Goal: Find specific page/section: Find specific page/section

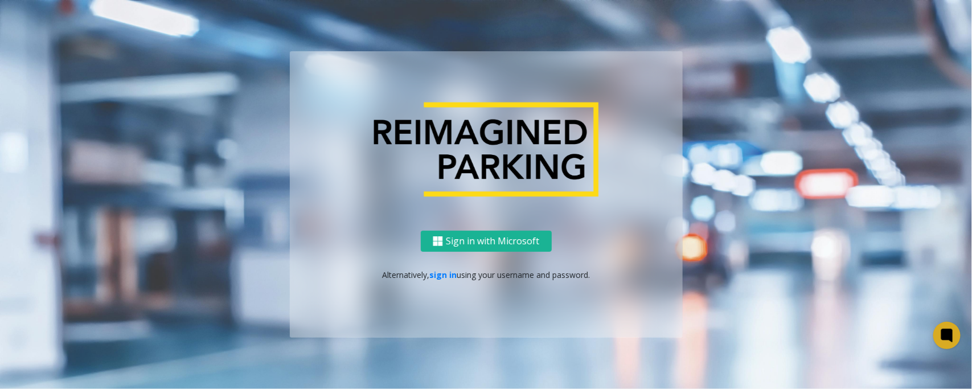
drag, startPoint x: 440, startPoint y: 274, endPoint x: 243, endPoint y: 255, distance: 198.0
click at [440, 274] on link "sign in" at bounding box center [442, 274] width 27 height 11
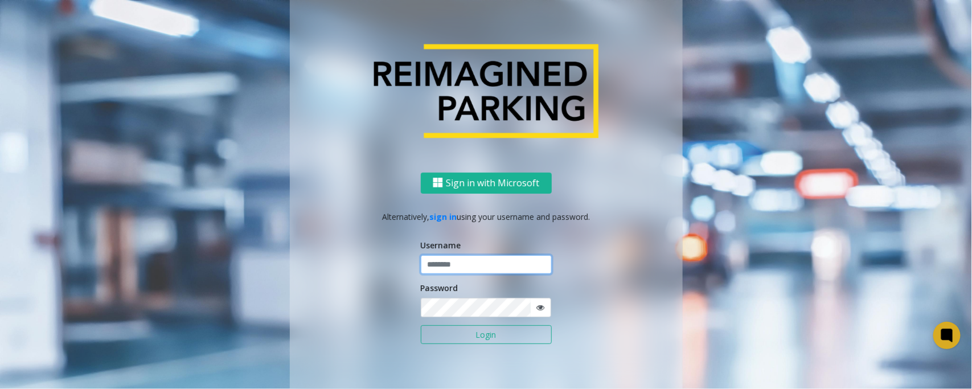
type input "*****"
click at [421, 325] on button "Login" at bounding box center [486, 334] width 131 height 19
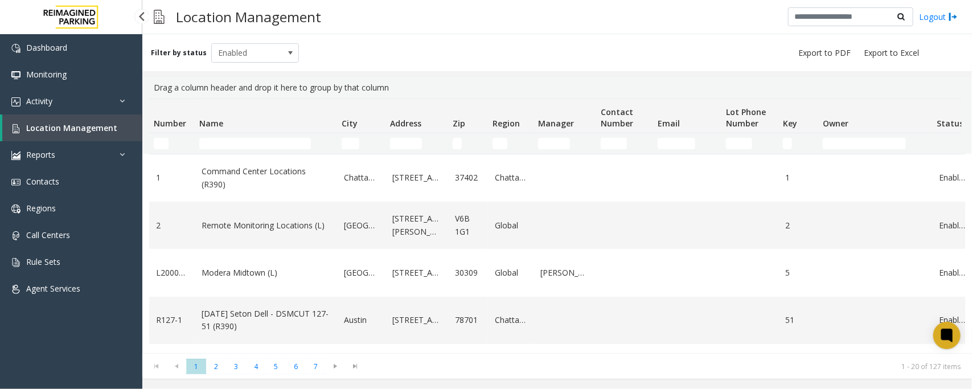
click at [64, 129] on span "Location Management" at bounding box center [71, 127] width 91 height 11
click at [90, 101] on link "Activity" at bounding box center [71, 101] width 142 height 27
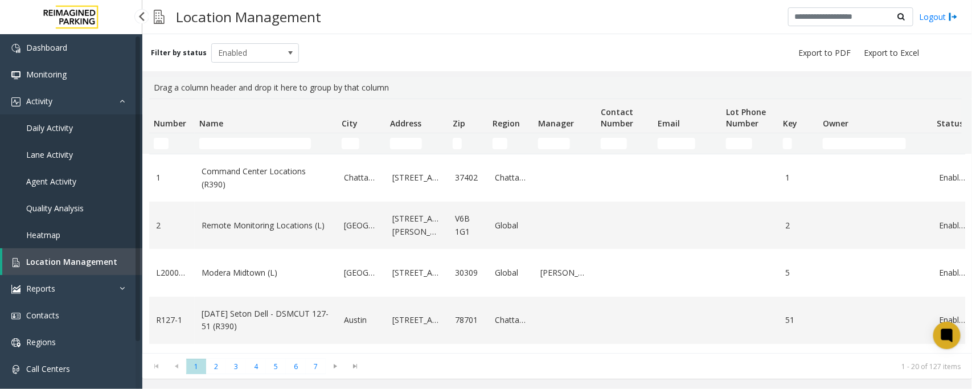
click at [67, 127] on span "Daily Activity" at bounding box center [49, 127] width 47 height 11
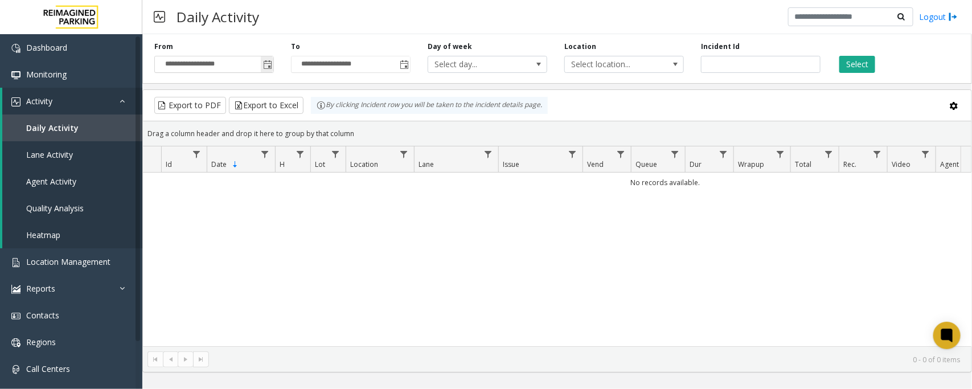
click at [268, 64] on span "Toggle popup" at bounding box center [267, 64] width 9 height 9
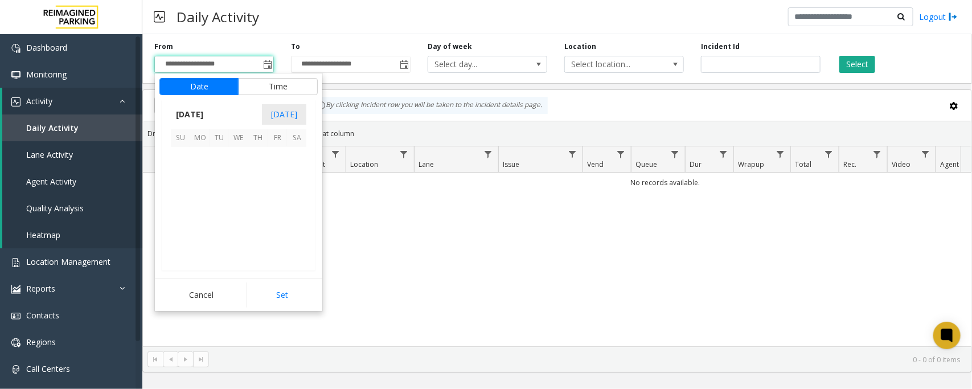
scroll to position [204473, 0]
click at [238, 157] on span "1" at bounding box center [238, 157] width 19 height 19
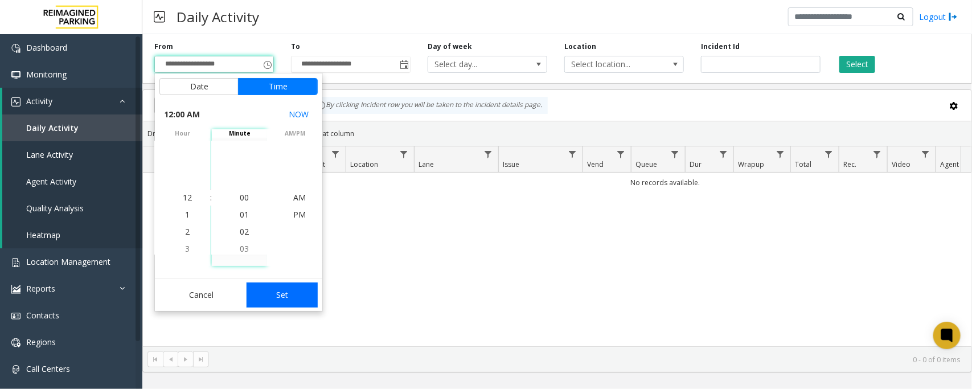
click at [287, 288] on button "Set" at bounding box center [283, 295] width 72 height 25
type input "**********"
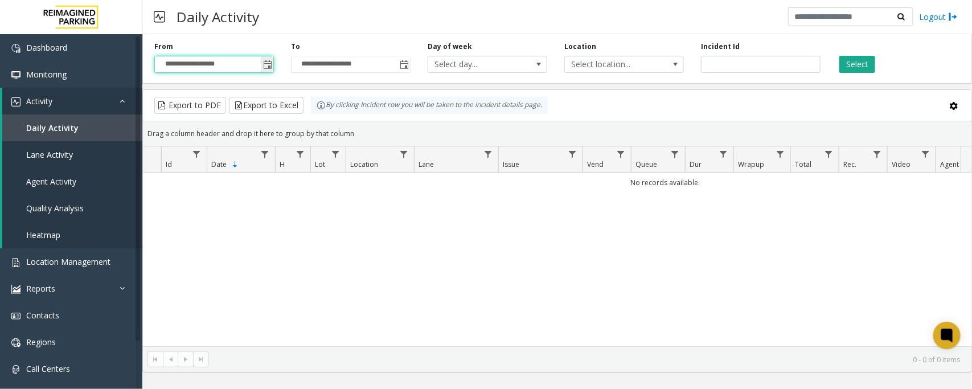
click at [265, 64] on span "Toggle popup" at bounding box center [267, 64] width 9 height 9
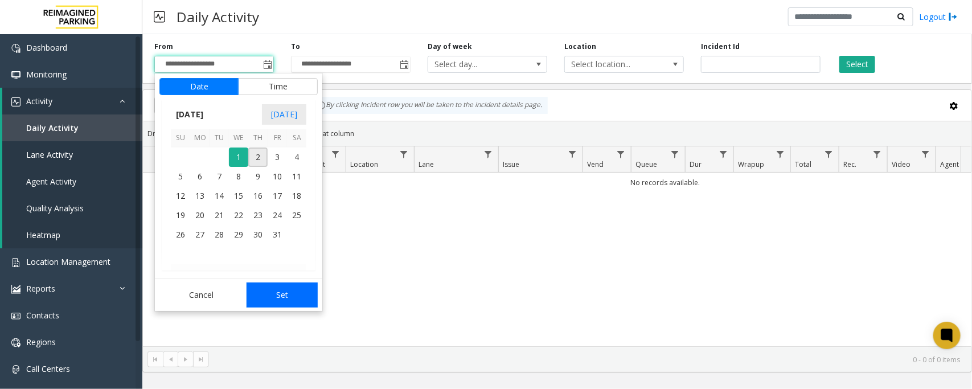
click at [287, 292] on button "Set" at bounding box center [283, 295] width 72 height 25
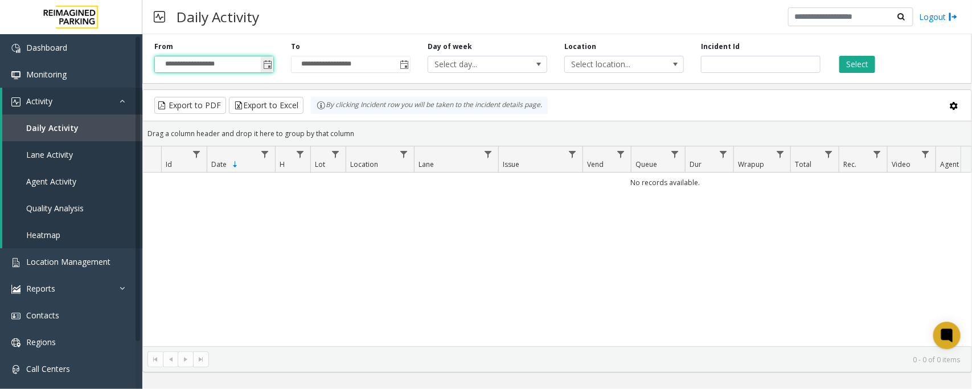
click at [267, 63] on span "Toggle popup" at bounding box center [267, 64] width 9 height 9
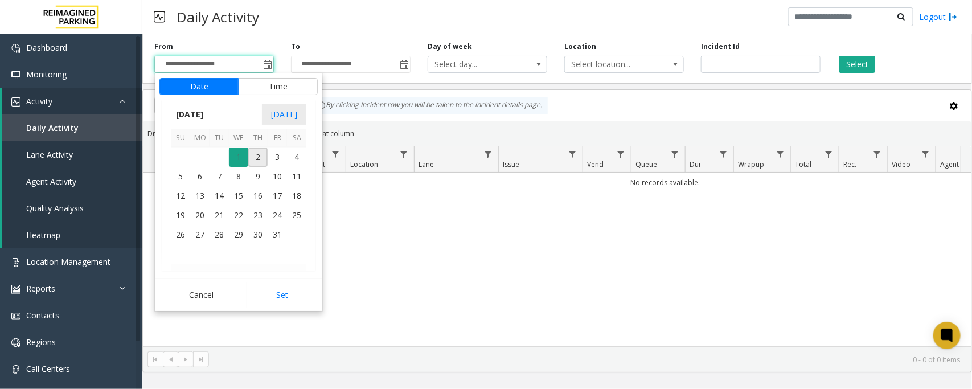
click at [235, 158] on span "1" at bounding box center [238, 157] width 19 height 19
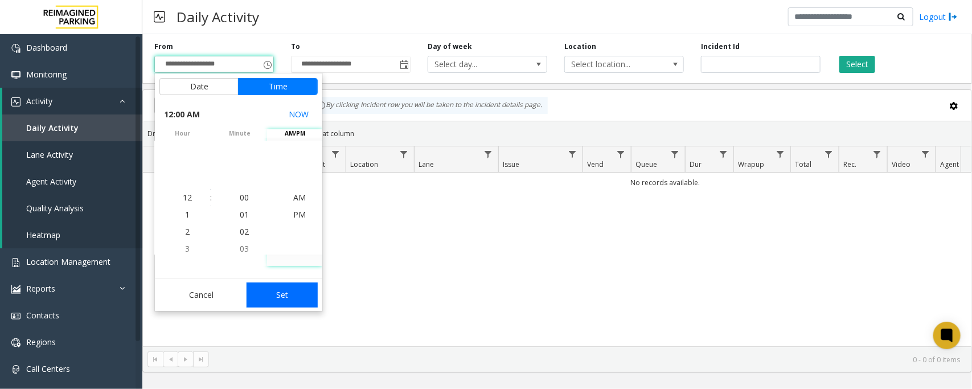
click at [286, 295] on button "Set" at bounding box center [283, 295] width 72 height 25
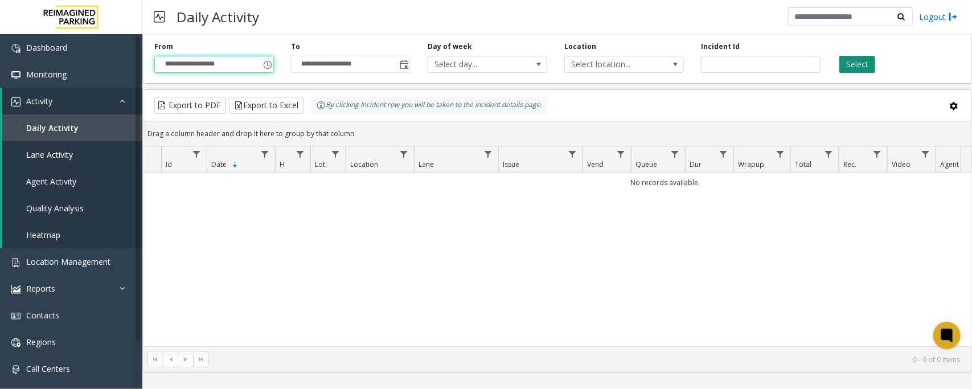
click at [864, 66] on button "Select" at bounding box center [858, 64] width 36 height 17
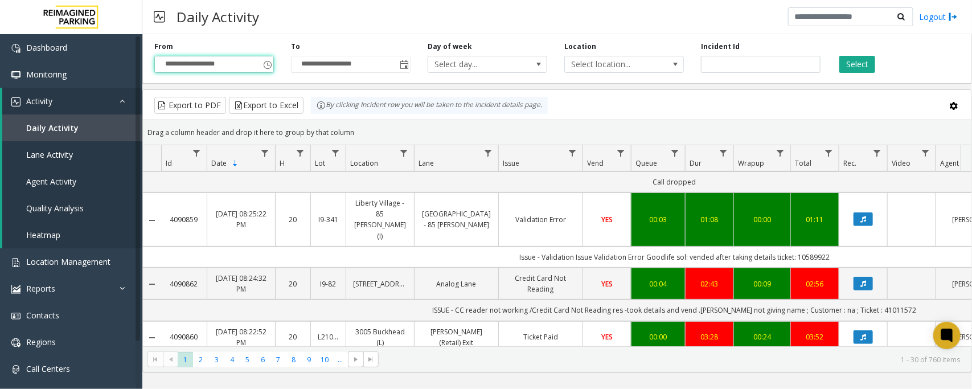
scroll to position [285, 0]
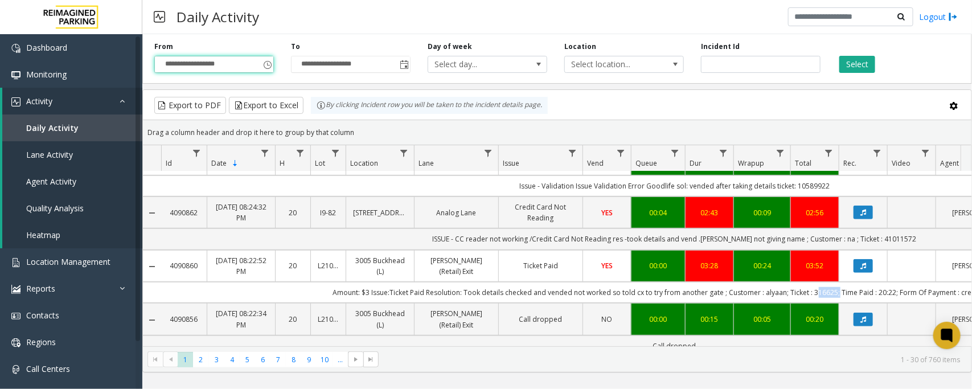
drag, startPoint x: 813, startPoint y: 251, endPoint x: 834, endPoint y: 251, distance: 21.1
click at [834, 282] on td "Amount: $3 Issue:Ticket Paid Resolution: Took details checked and vended not wo…" at bounding box center [674, 292] width 1027 height 21
copy td "316625"
drag, startPoint x: 876, startPoint y: 251, endPoint x: 893, endPoint y: 251, distance: 17.1
click at [893, 282] on td "Amount: $3 Issue:Ticket Paid Resolution: Took details checked and vended not wo…" at bounding box center [674, 292] width 1027 height 21
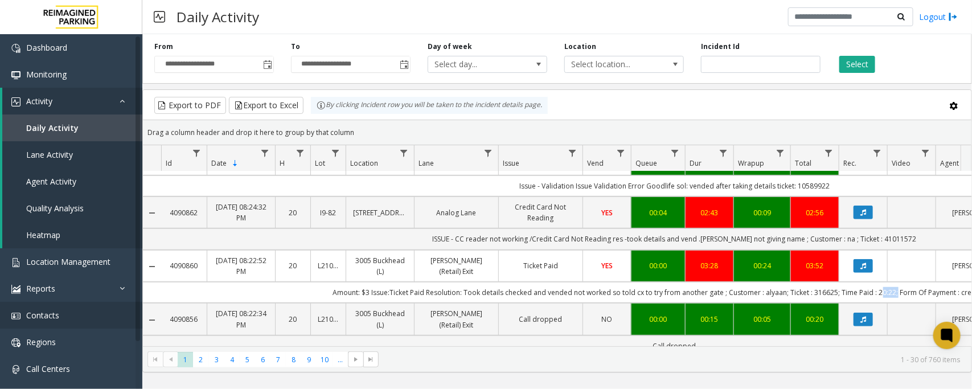
copy td "20:22"
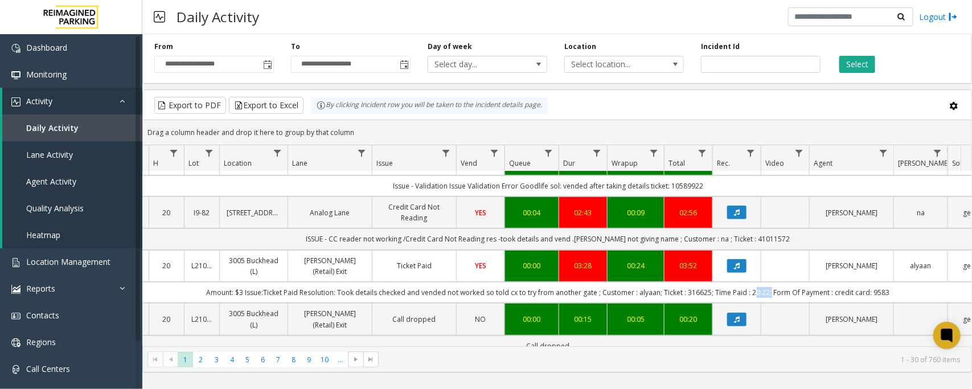
scroll to position [0, 0]
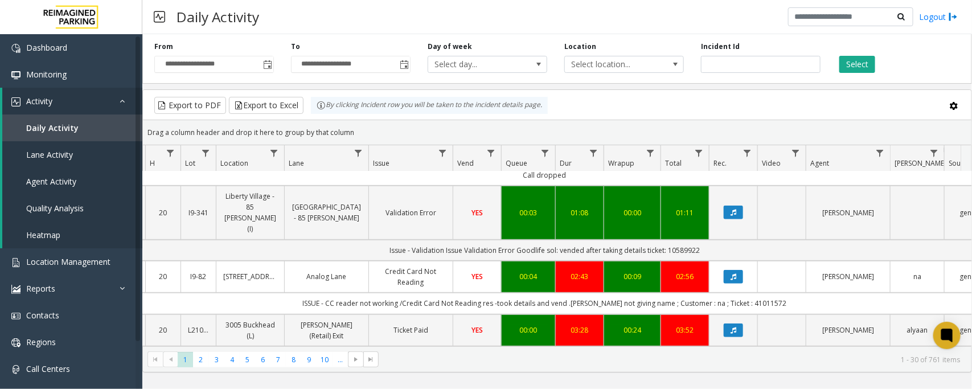
drag, startPoint x: 828, startPoint y: 253, endPoint x: 893, endPoint y: 251, distance: 65.0
click at [893, 293] on td "ISSUE - CC reader not working /Credit Card Not Reading res -took details and ve…" at bounding box center [544, 303] width 1027 height 21
drag, startPoint x: 890, startPoint y: 306, endPoint x: 829, endPoint y: 311, distance: 61.7
click at [829, 346] on td "Amount: $3 Issue:Ticket Paid Resolution: Took details checked and vended not wo…" at bounding box center [544, 356] width 1027 height 21
copy td "credit card: 9583"
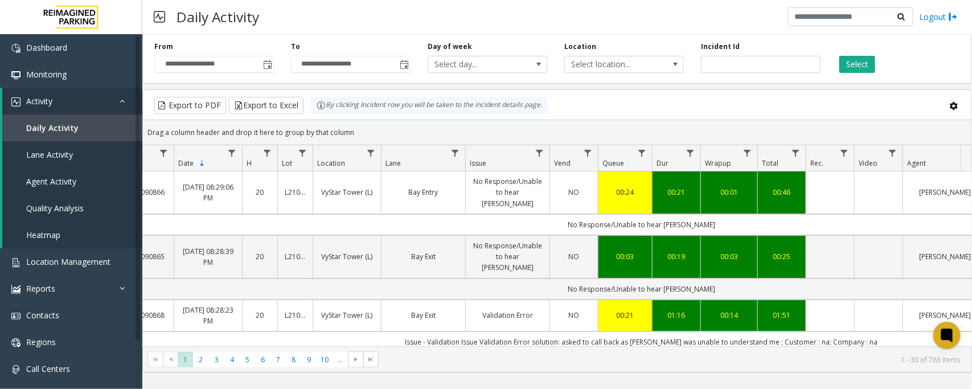
scroll to position [0, 15]
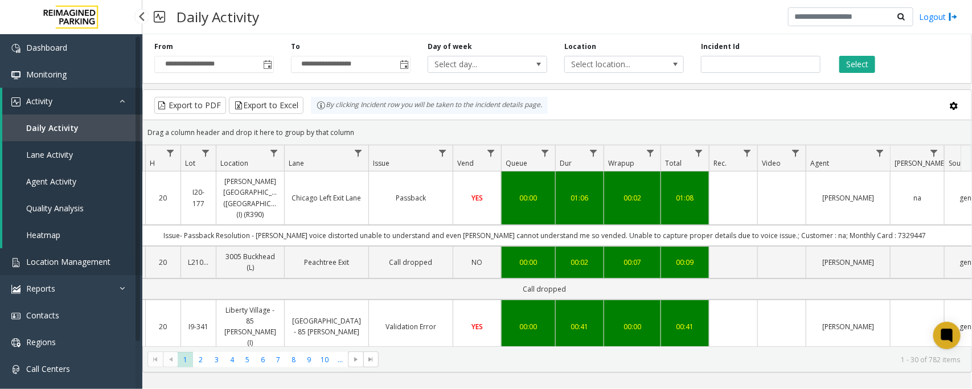
click at [64, 258] on span "Location Management" at bounding box center [68, 261] width 84 height 11
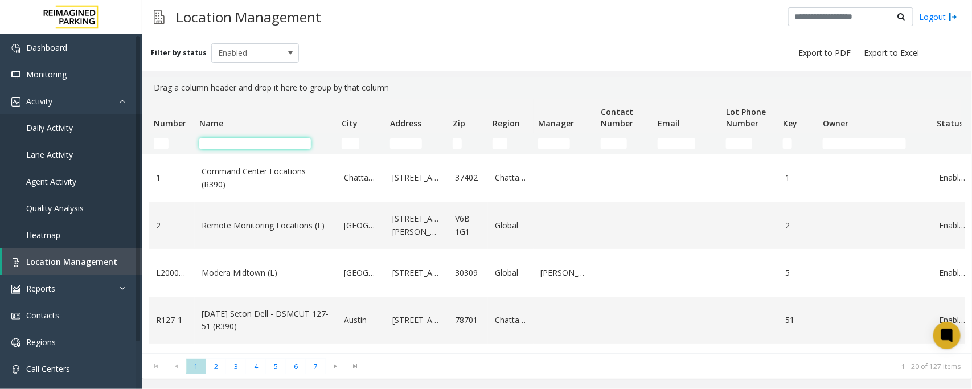
click at [265, 144] on input "Name Filter" at bounding box center [255, 143] width 112 height 11
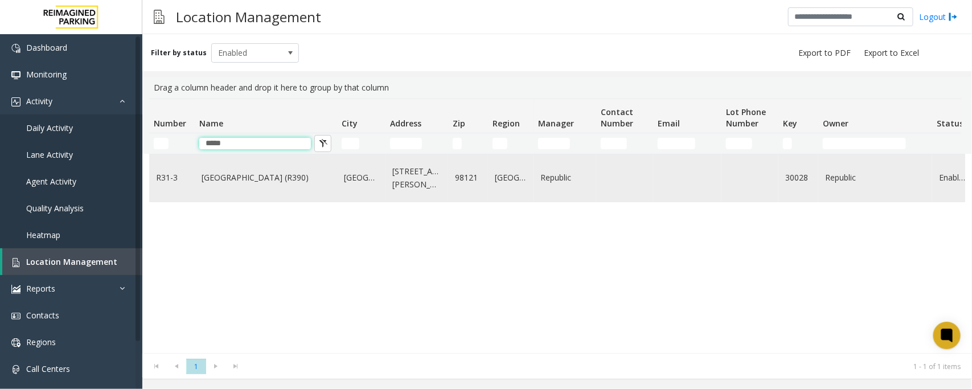
type input "****"
click at [262, 179] on link "[GEOGRAPHIC_DATA] (R390)" at bounding box center [266, 177] width 129 height 13
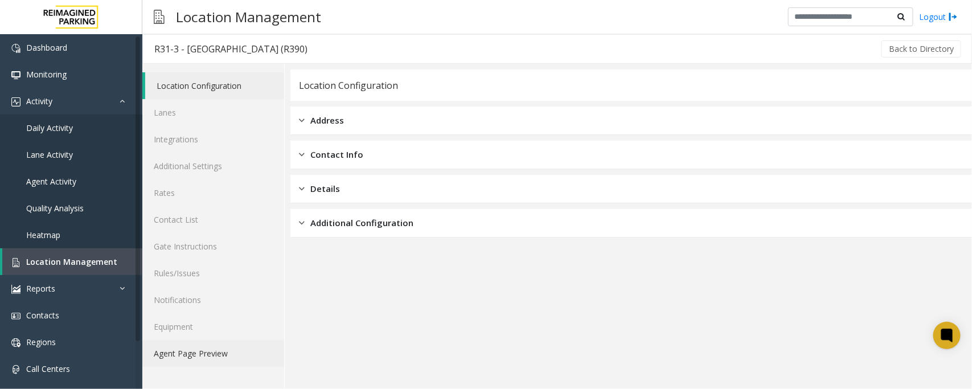
click at [177, 346] on link "Agent Page Preview" at bounding box center [213, 353] width 142 height 27
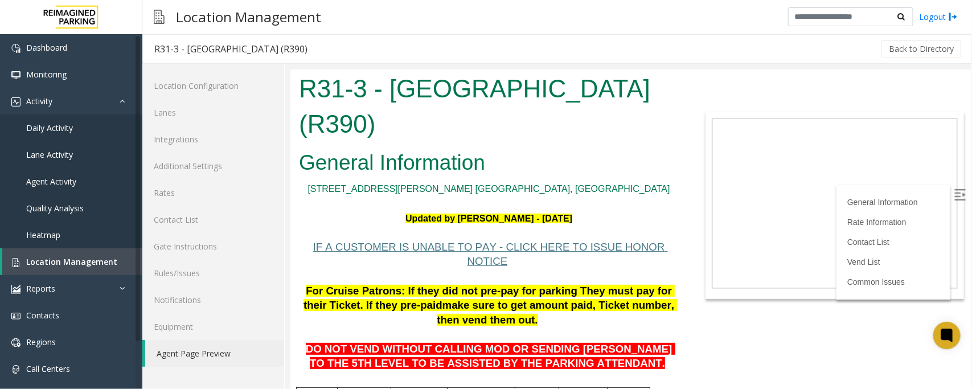
click at [954, 189] on img at bounding box center [959, 194] width 11 height 11
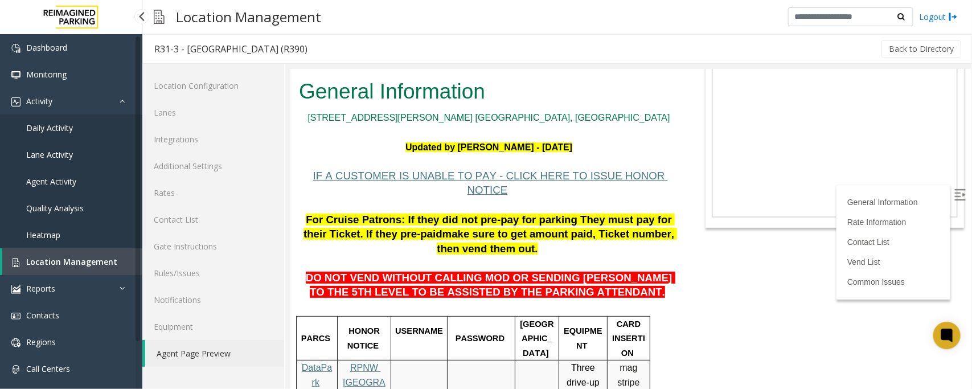
click at [86, 264] on span "Location Management" at bounding box center [71, 261] width 91 height 11
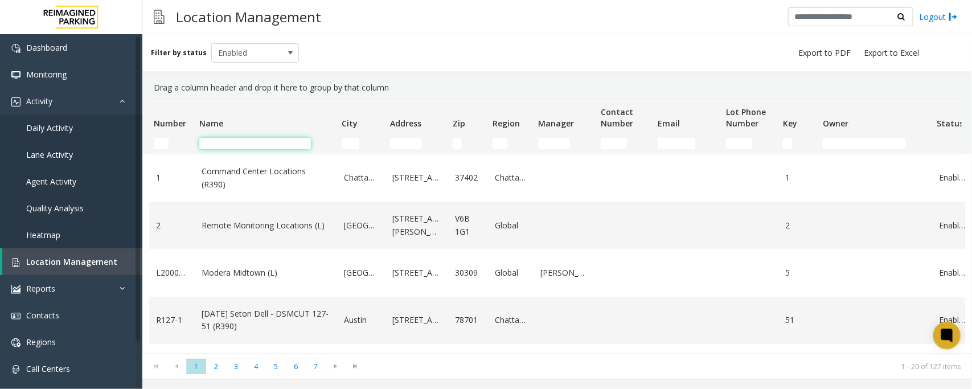
click at [238, 146] on input "Name Filter" at bounding box center [255, 143] width 112 height 11
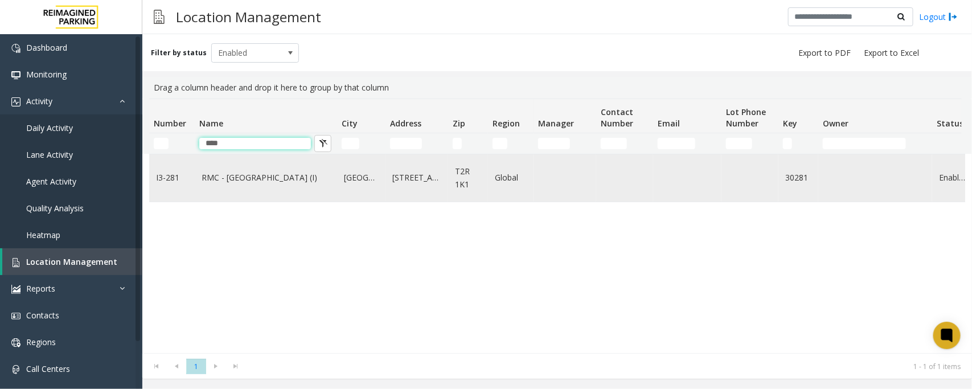
type input "****"
click at [238, 187] on td "RMC - Mount Royal Village (I)" at bounding box center [266, 177] width 142 height 47
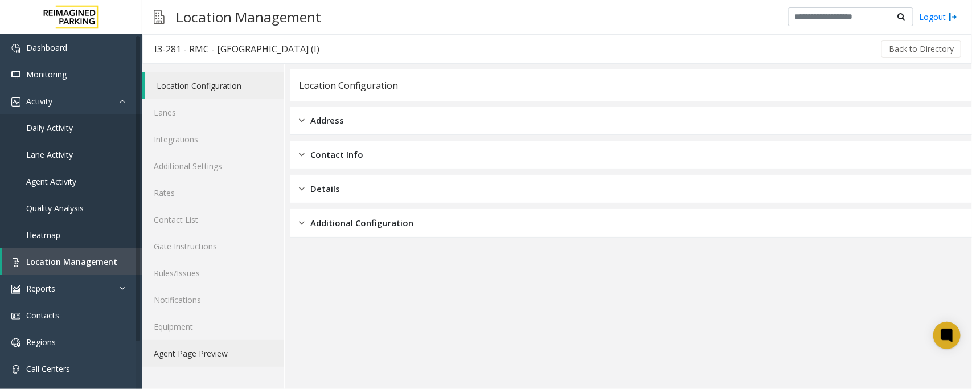
click at [189, 360] on link "Agent Page Preview" at bounding box center [213, 353] width 142 height 27
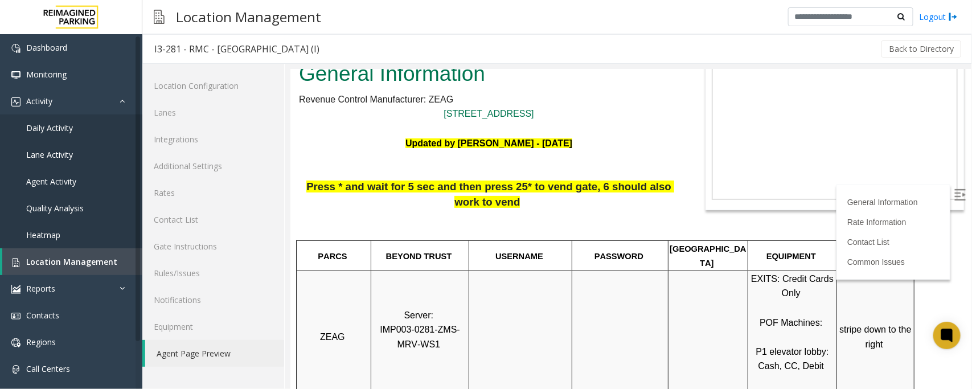
scroll to position [214, 0]
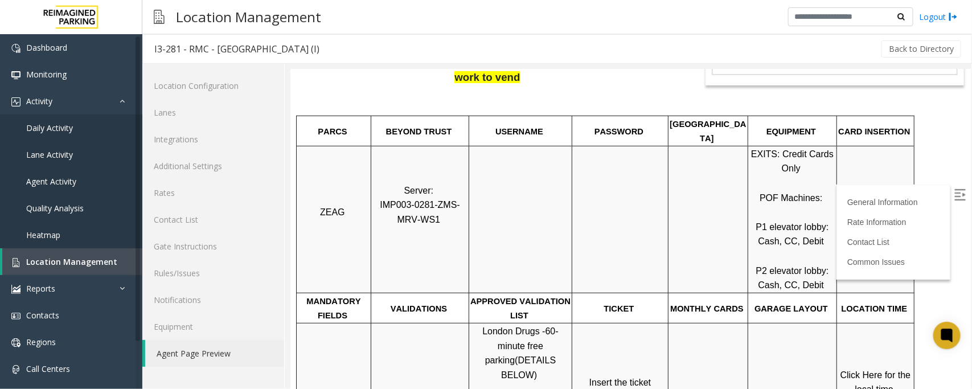
click at [955, 198] on label at bounding box center [960, 195] width 17 height 17
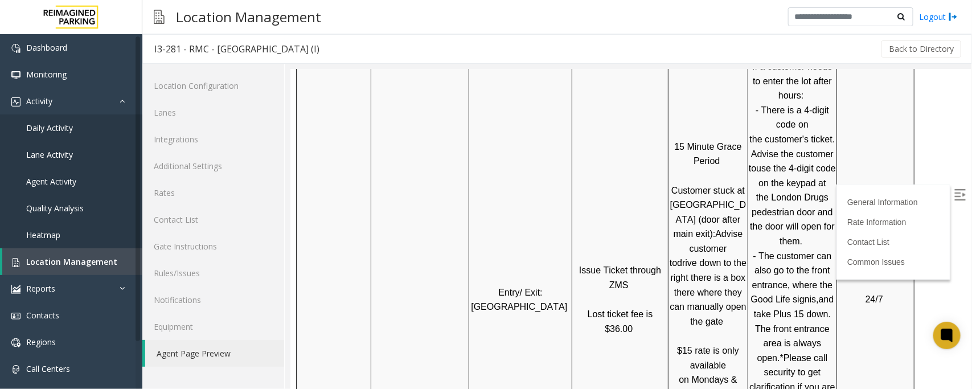
scroll to position [427, 0]
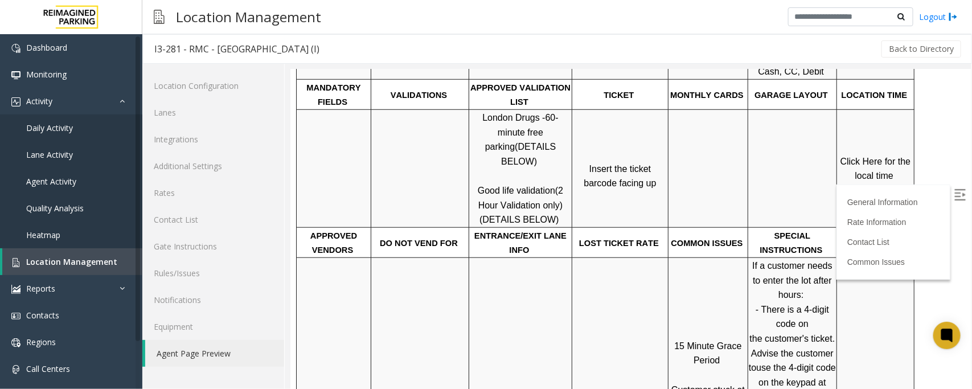
click at [872, 165] on span "Click Here for the local time" at bounding box center [876, 168] width 73 height 24
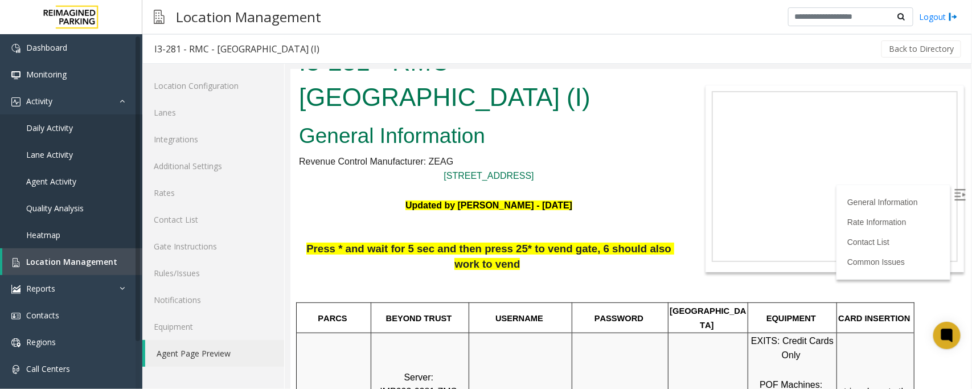
scroll to position [0, 0]
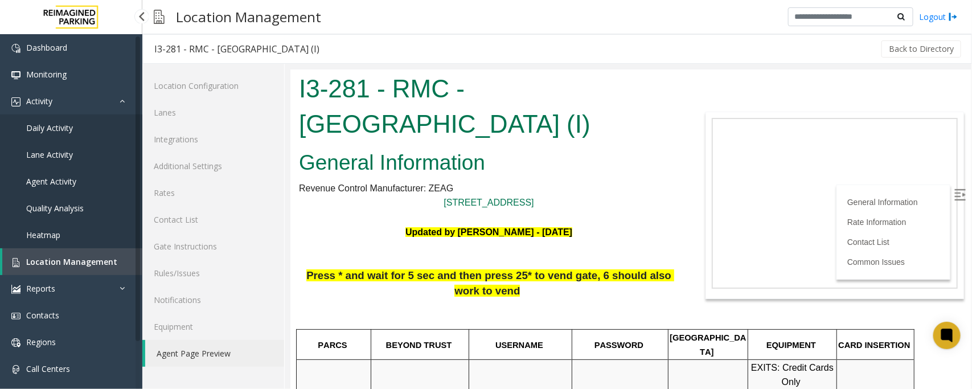
click at [52, 263] on span "Location Management" at bounding box center [71, 261] width 91 height 11
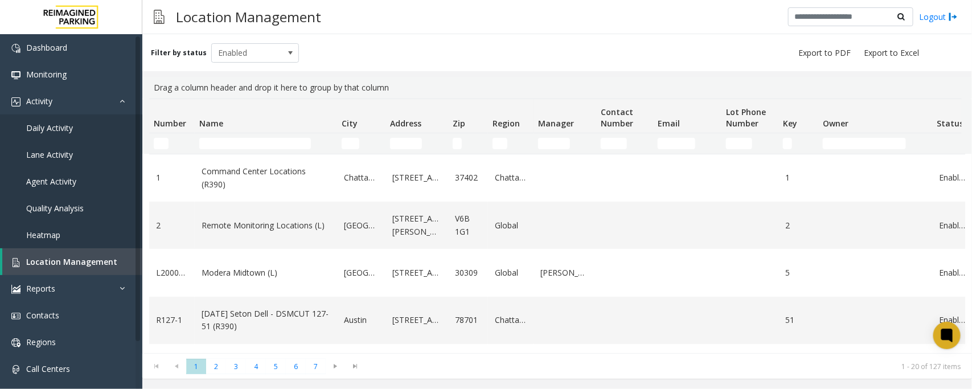
click at [234, 149] on td "Name Filter" at bounding box center [266, 143] width 142 height 21
click at [237, 143] on input "Name Filter" at bounding box center [255, 143] width 112 height 11
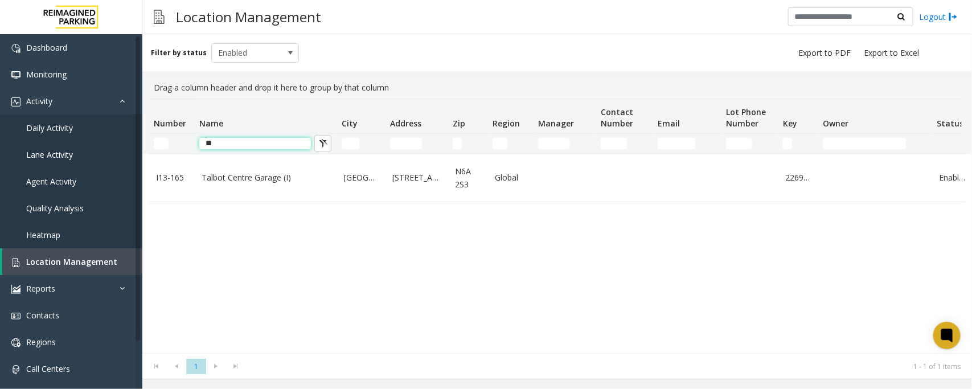
type input "*"
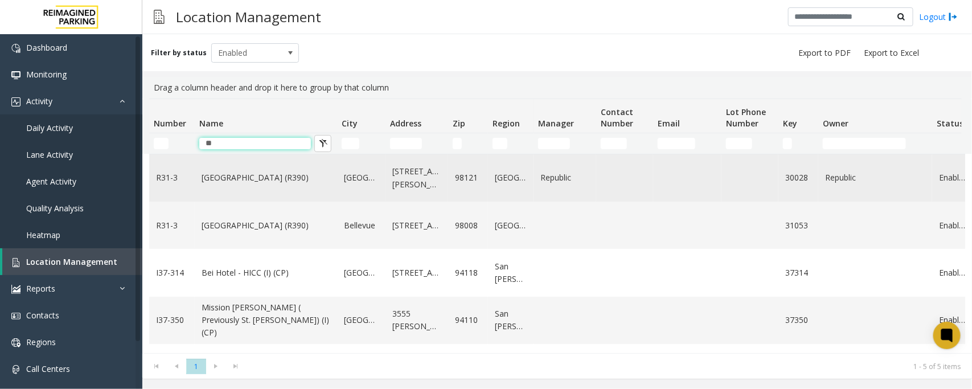
type input "**"
click at [247, 190] on td "[GEOGRAPHIC_DATA] (R390)" at bounding box center [266, 177] width 142 height 47
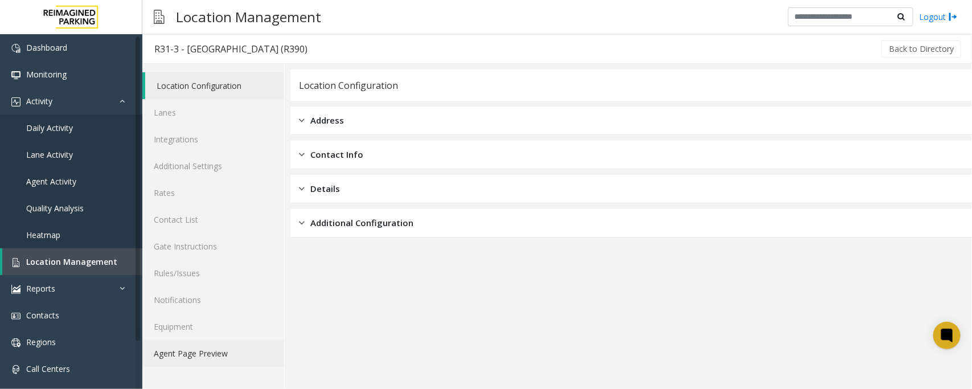
click at [194, 358] on link "Agent Page Preview" at bounding box center [213, 353] width 142 height 27
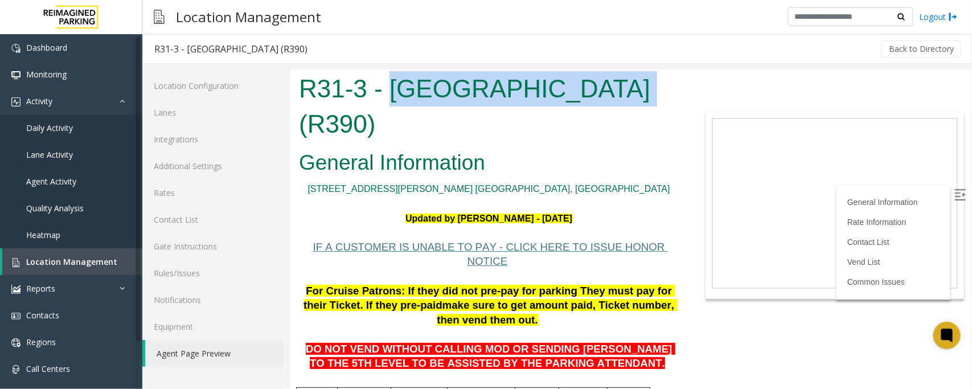
drag, startPoint x: 387, startPoint y: 90, endPoint x: 616, endPoint y: 93, distance: 229.6
click at [616, 93] on h1 "R31-3 - [GEOGRAPHIC_DATA] (R390)" at bounding box center [488, 106] width 380 height 70
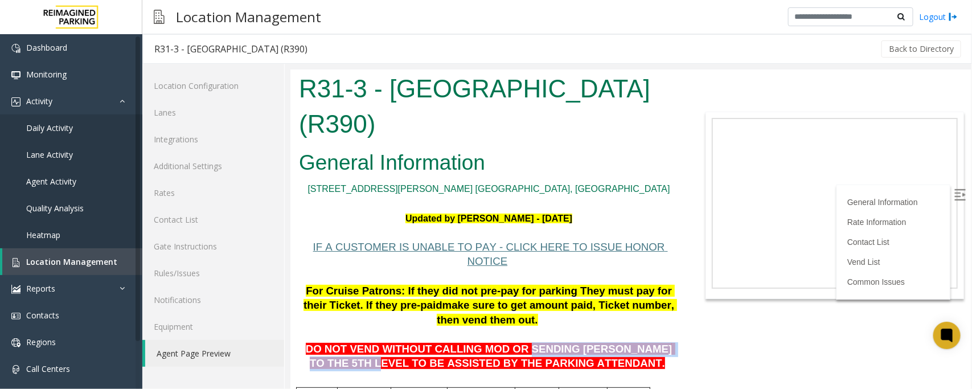
drag, startPoint x: 496, startPoint y: 321, endPoint x: 669, endPoint y: 326, distance: 173.8
click at [669, 342] on span "DO NOT VEND WITHOUT CALLING MOD OR SENDING [PERSON_NAME] TO THE 5TH LEVEL TO BE…" at bounding box center [490, 355] width 370 height 27
click at [620, 337] on p "DO NOT VEND WITHOUT CALLING MOD OR SENDING [PERSON_NAME] TO THE 5TH LEVEL TO BE…" at bounding box center [488, 349] width 380 height 44
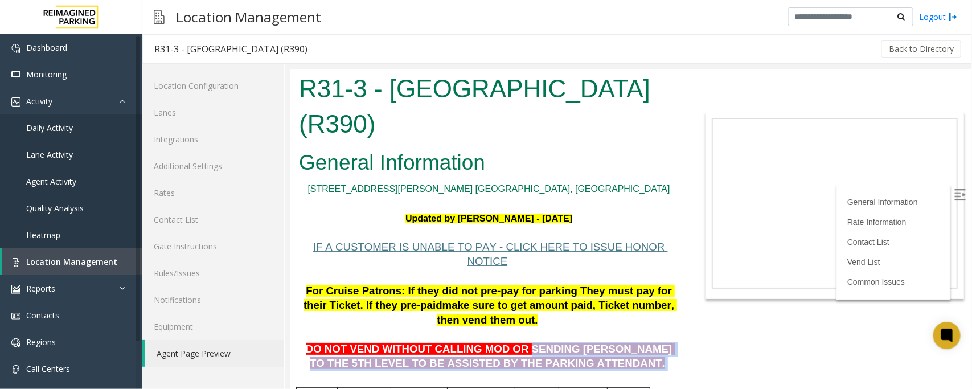
drag, startPoint x: 495, startPoint y: 318, endPoint x: 592, endPoint y: 334, distance: 98.2
click at [596, 334] on p "DO NOT VEND WITHOUT CALLING MOD OR SENDING [PERSON_NAME] TO THE 5TH LEVEL TO BE…" at bounding box center [488, 349] width 380 height 44
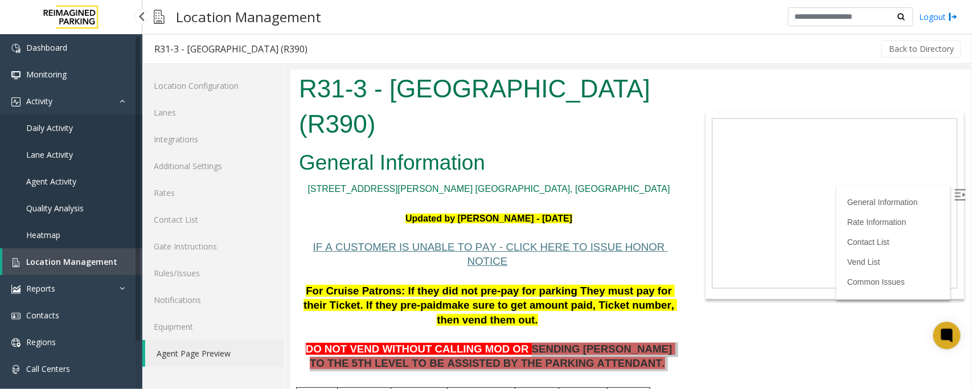
click at [88, 268] on link "Location Management" at bounding box center [72, 261] width 140 height 27
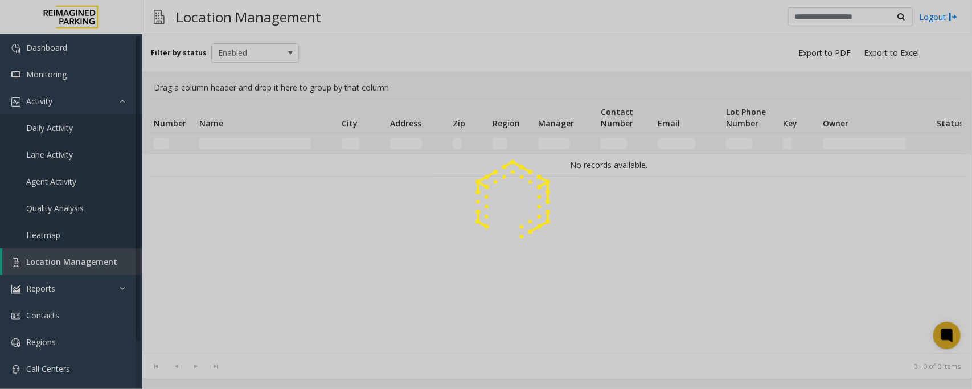
click at [218, 135] on div at bounding box center [486, 194] width 972 height 389
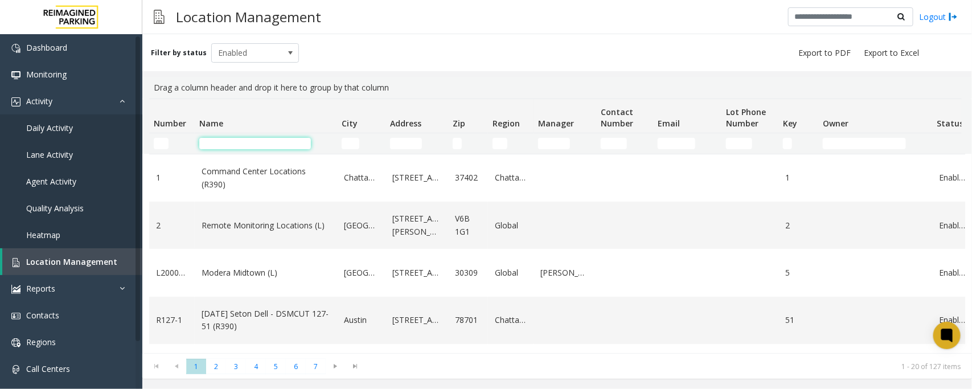
click at [223, 143] on input "Name Filter" at bounding box center [255, 143] width 112 height 11
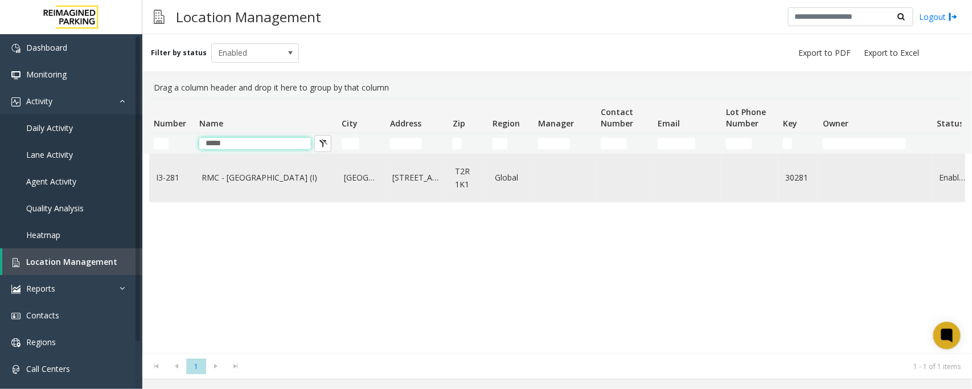
type input "*****"
click at [234, 189] on td "RMC - Mount Royal Village (I)" at bounding box center [266, 177] width 142 height 47
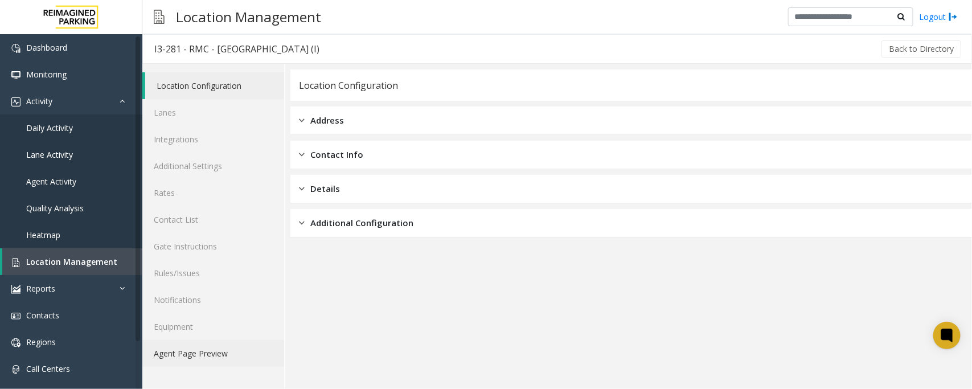
click at [194, 355] on link "Agent Page Preview" at bounding box center [213, 353] width 142 height 27
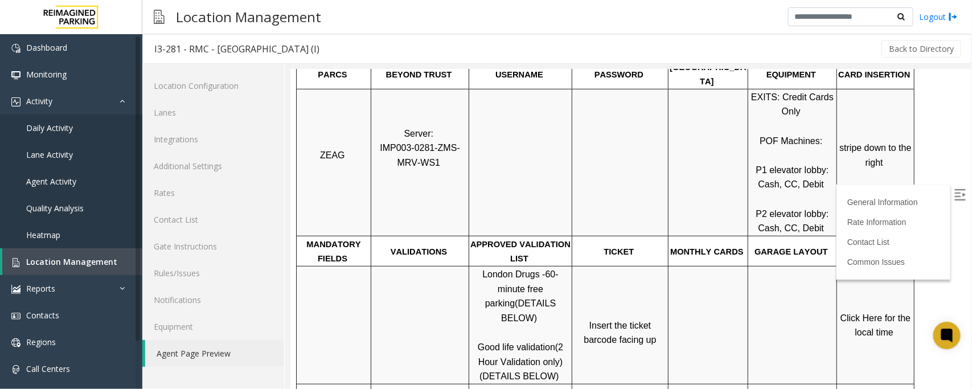
scroll to position [285, 0]
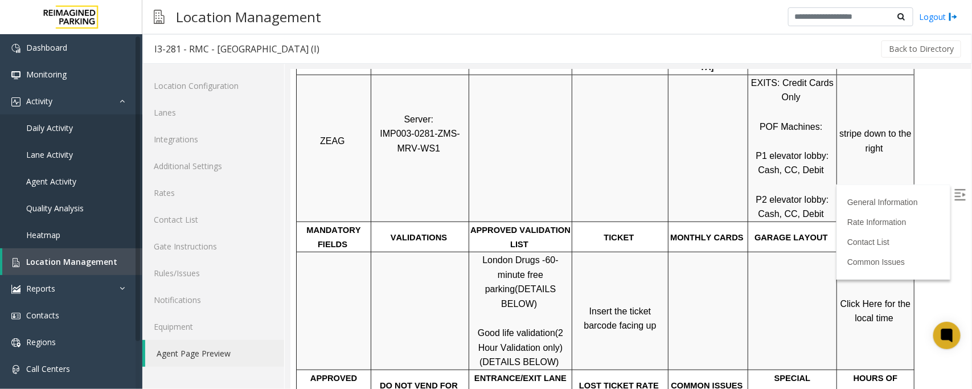
click at [874, 296] on p "Click Here for the local time" at bounding box center [875, 310] width 76 height 29
click at [874, 302] on span "Click Here for the local time" at bounding box center [876, 310] width 73 height 24
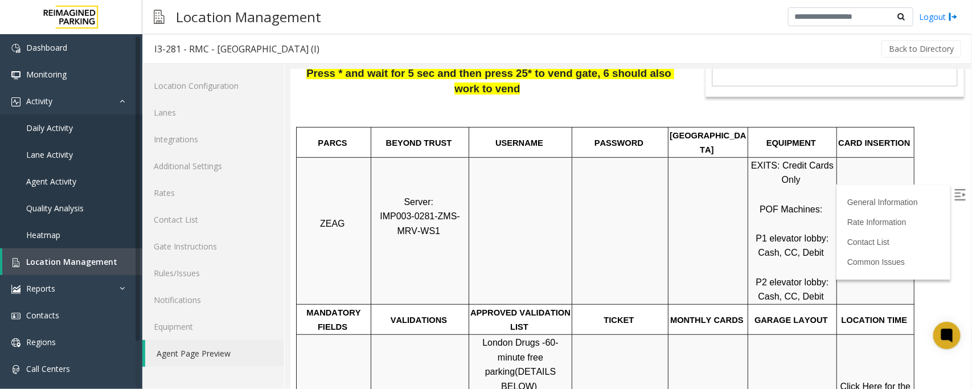
scroll to position [71, 0]
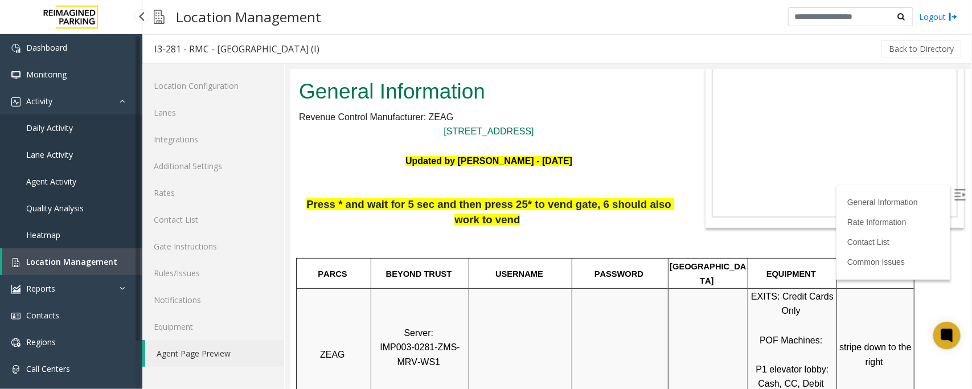
click at [107, 260] on span "Location Management" at bounding box center [71, 261] width 91 height 11
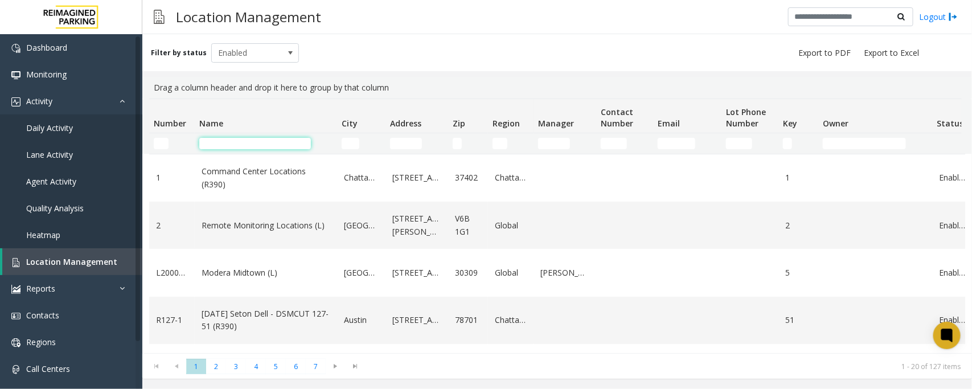
click at [249, 145] on input "Name Filter" at bounding box center [255, 143] width 112 height 11
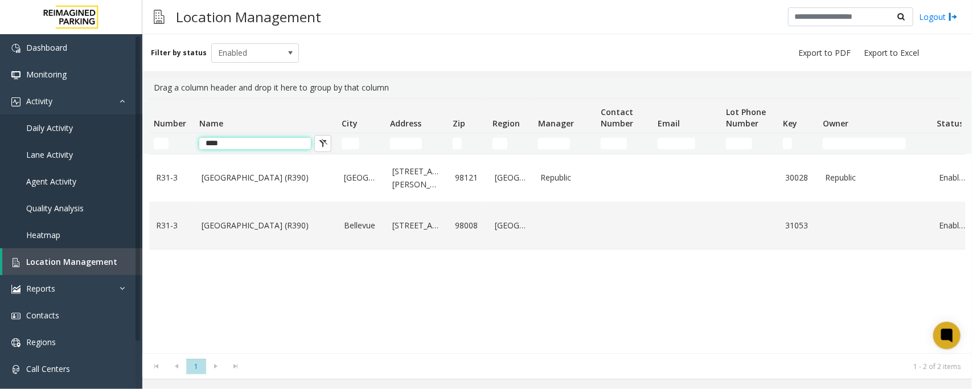
click at [240, 146] on input "****" at bounding box center [255, 143] width 112 height 11
type input "*"
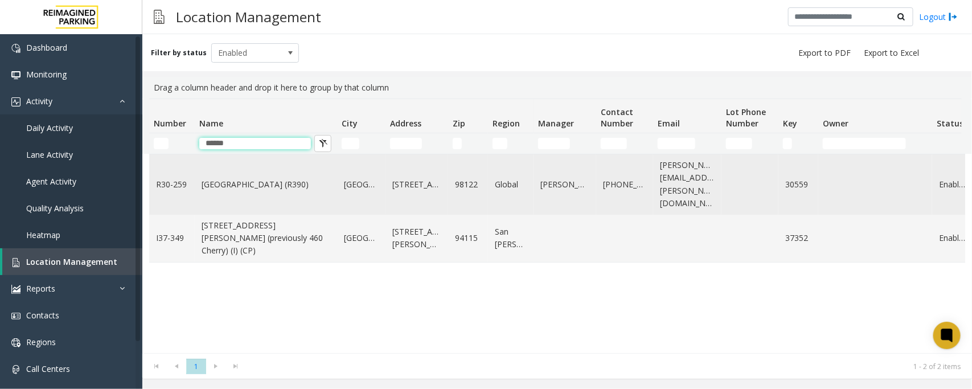
type input "******"
click at [247, 180] on link "Cherry Hill (R390)" at bounding box center [266, 184] width 129 height 13
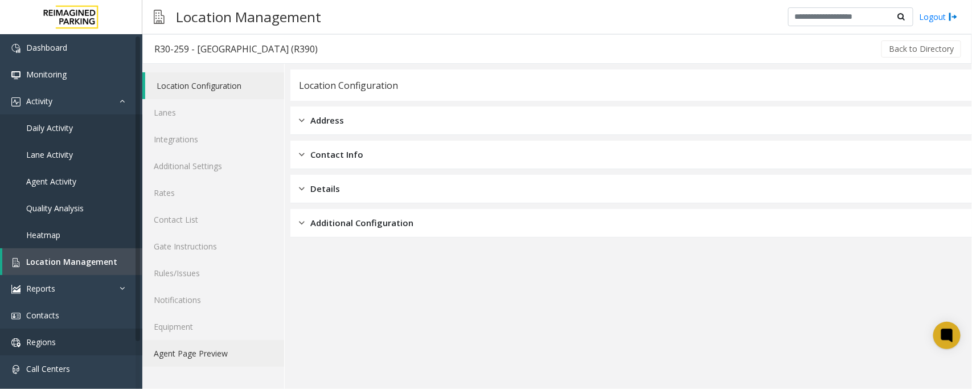
drag, startPoint x: 191, startPoint y: 351, endPoint x: 132, endPoint y: 353, distance: 59.3
click at [191, 351] on link "Agent Page Preview" at bounding box center [213, 353] width 142 height 27
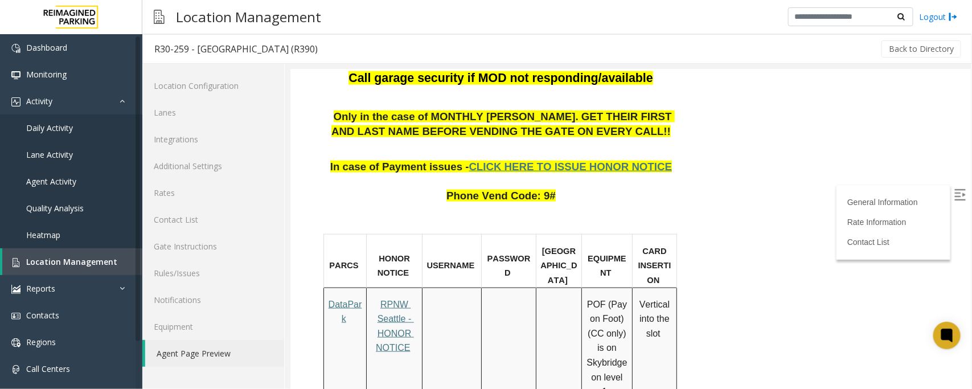
scroll to position [641, 0]
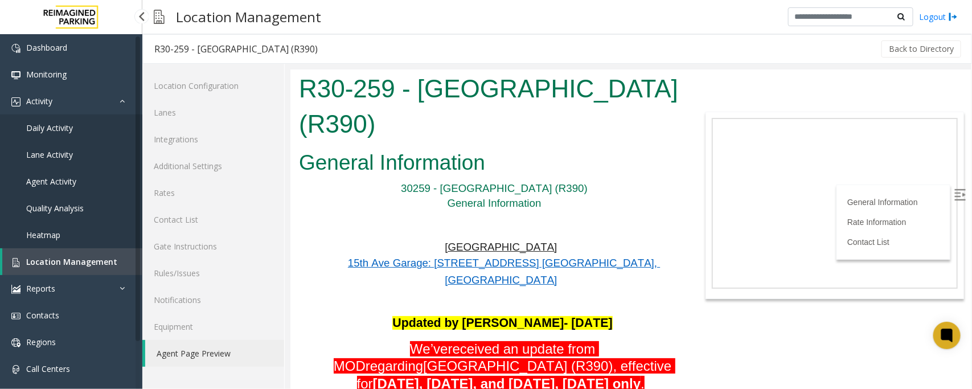
click at [77, 260] on span "Location Management" at bounding box center [71, 261] width 91 height 11
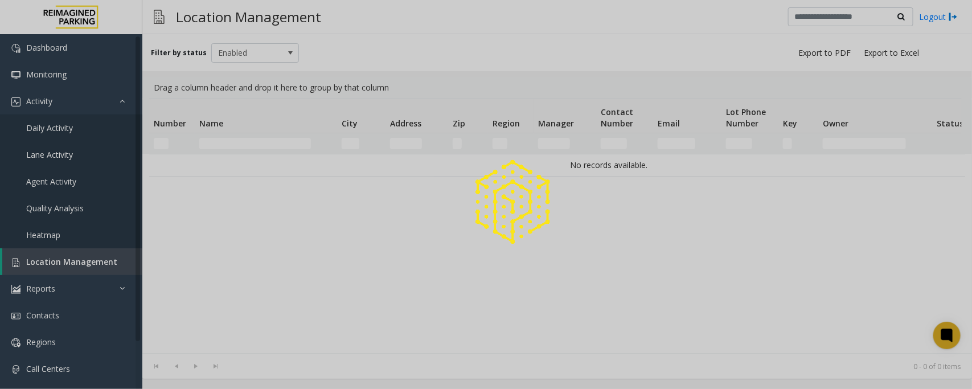
click at [258, 140] on div at bounding box center [486, 194] width 972 height 389
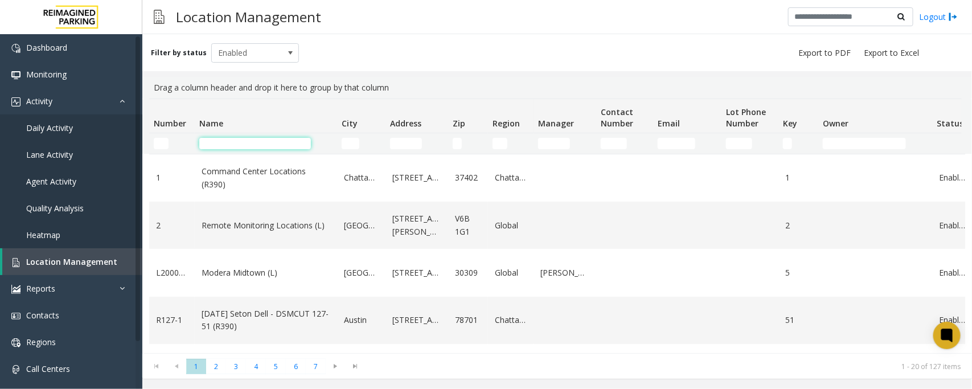
click at [260, 138] on input "Name Filter" at bounding box center [255, 143] width 112 height 11
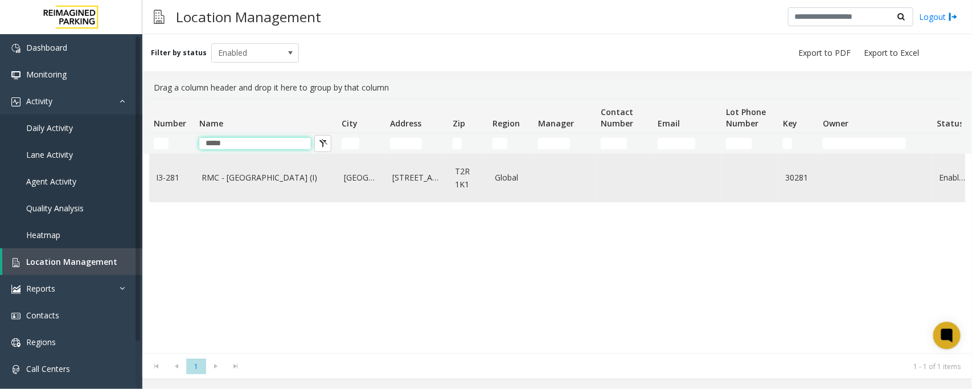
type input "*****"
click at [264, 186] on td "RMC - Mount Royal Village (I)" at bounding box center [266, 177] width 142 height 47
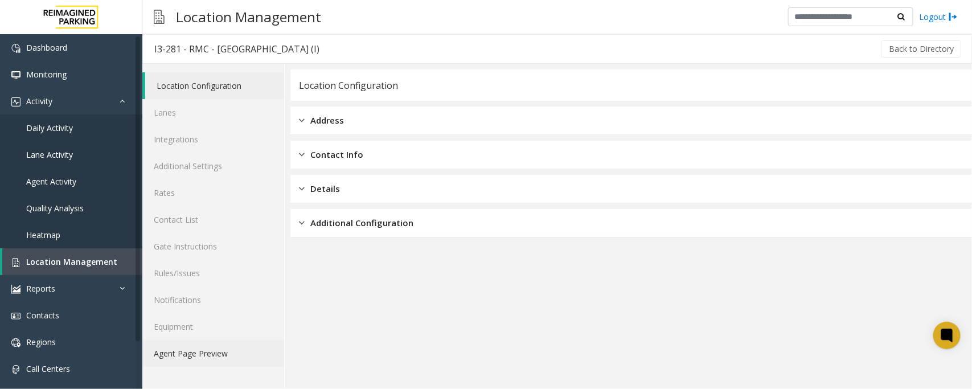
click at [179, 351] on link "Agent Page Preview" at bounding box center [213, 353] width 142 height 27
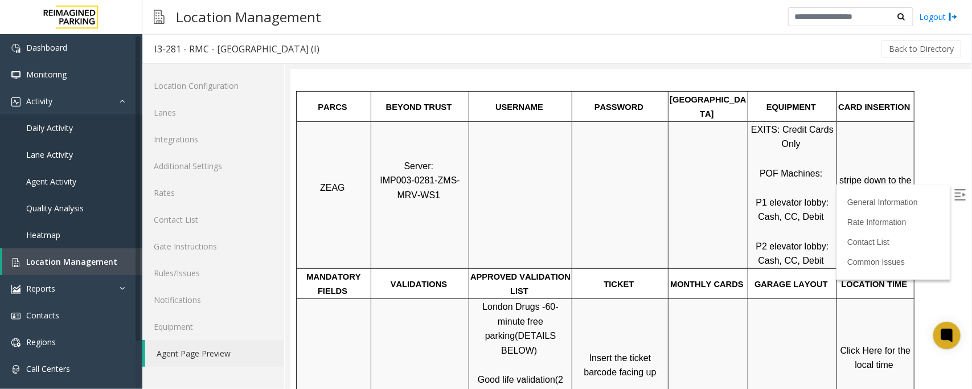
scroll to position [152, 0]
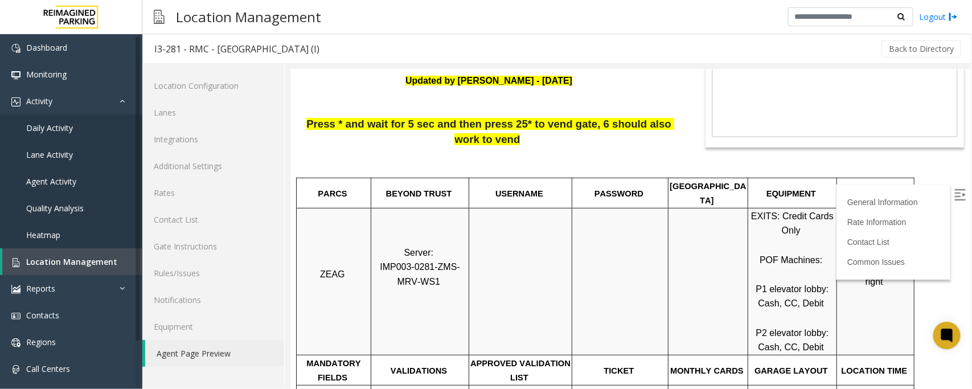
click at [954, 193] on img at bounding box center [959, 194] width 11 height 11
